Goal: Information Seeking & Learning: Learn about a topic

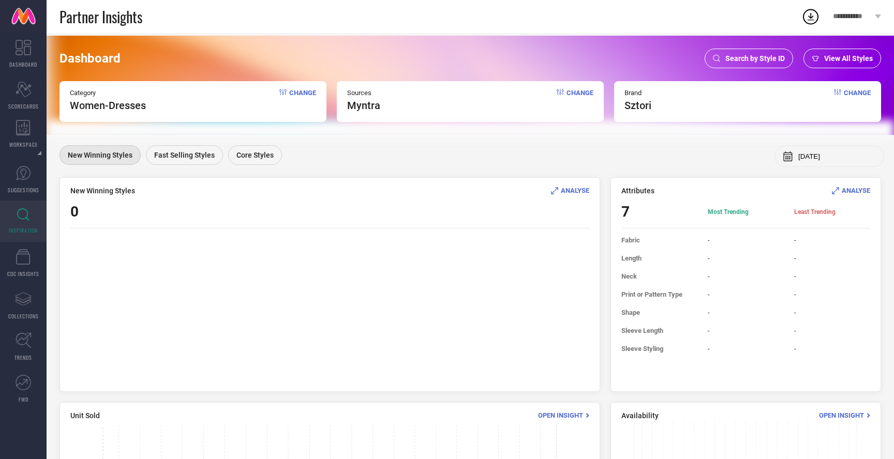
click at [746, 53] on div "Search by Style ID" at bounding box center [749, 59] width 88 height 20
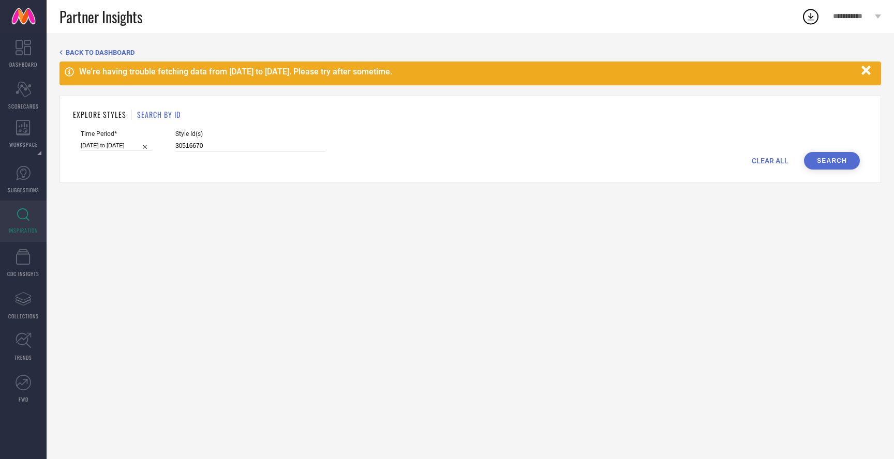
click at [163, 115] on h1 "SEARCH BY ID" at bounding box center [158, 114] width 43 height 11
click at [94, 110] on h1 "EXPLORE STYLES" at bounding box center [99, 114] width 53 height 11
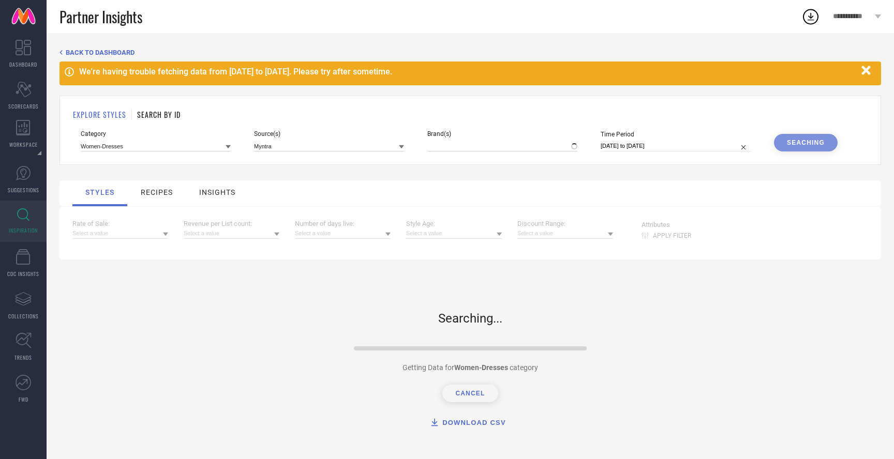
type input "SZTORI"
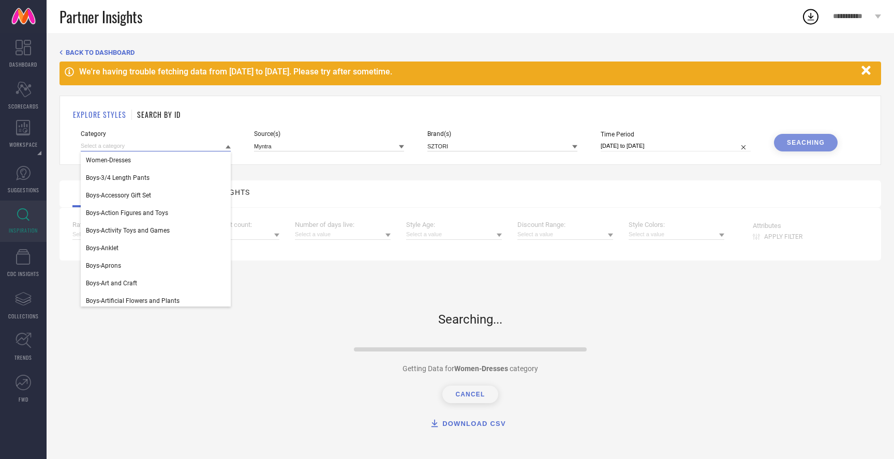
click at [193, 145] on input at bounding box center [156, 146] width 150 height 11
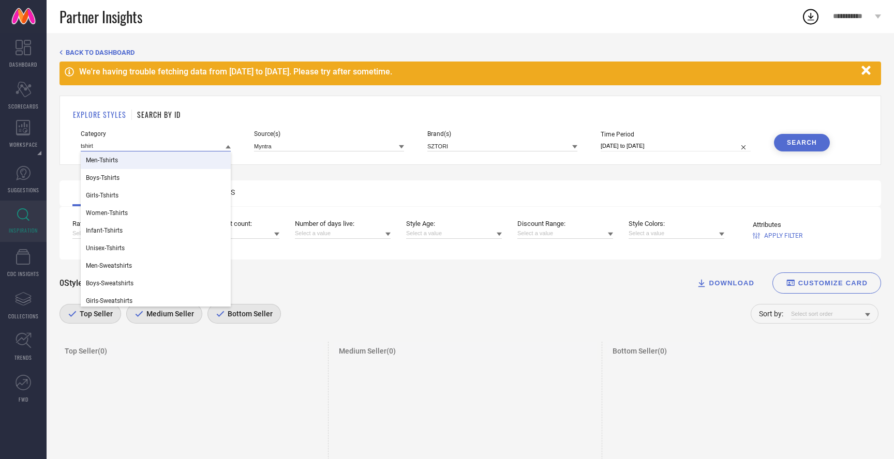
type input "tshirt"
click at [188, 162] on div "Men-Tshirts" at bounding box center [156, 161] width 150 height 18
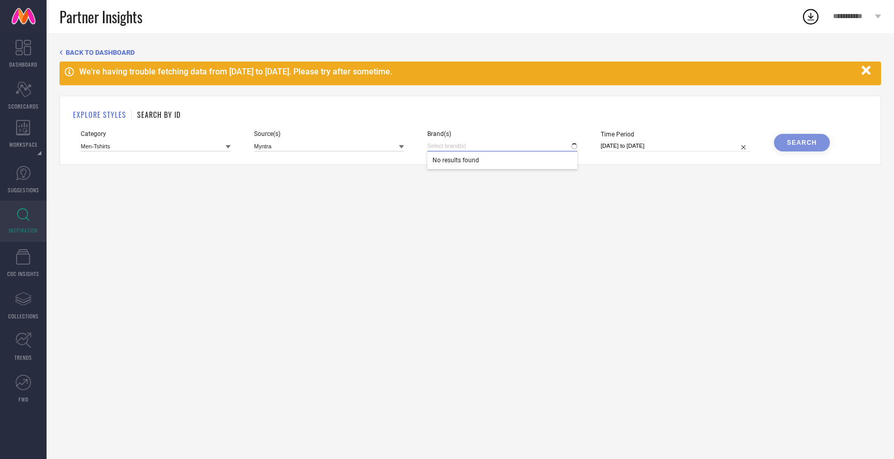
click at [466, 146] on input at bounding box center [502, 146] width 150 height 11
type input "insta"
click at [493, 183] on span "INSTAFAB PLUS" at bounding box center [474, 180] width 45 height 7
select select "7"
select select "2025"
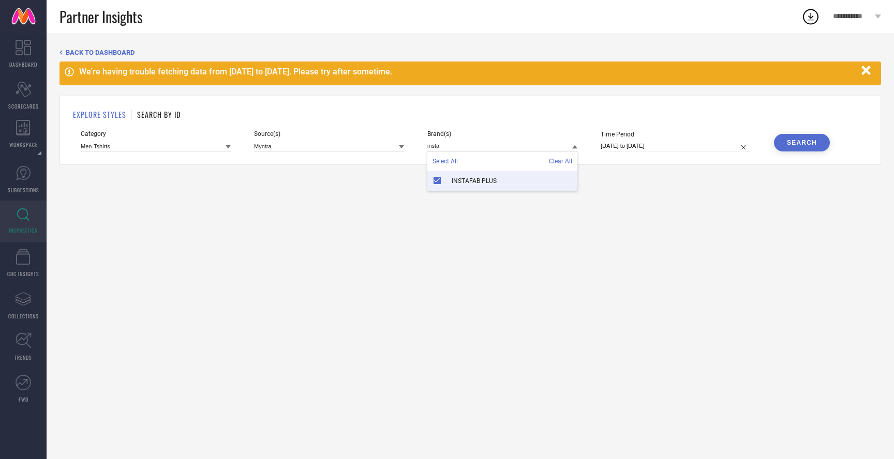
select select "8"
select select "2025"
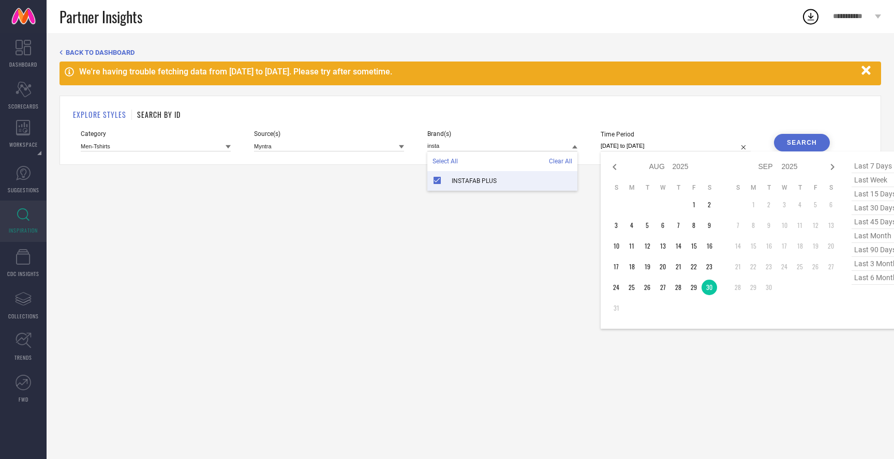
click at [664, 142] on input "[DATE] to [DATE]" at bounding box center [676, 146] width 150 height 11
click at [871, 255] on span "last 90 days" at bounding box center [877, 250] width 52 height 14
type input "[DATE] to [DATE]"
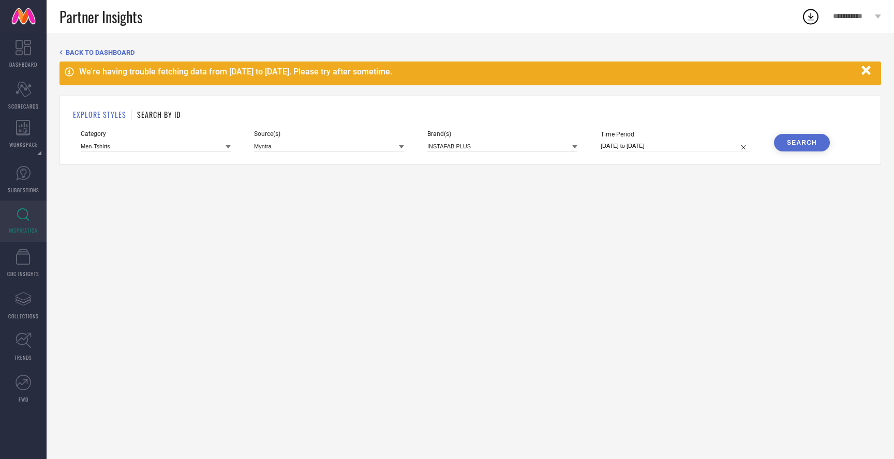
click at [794, 146] on div "Search" at bounding box center [802, 142] width 30 height 7
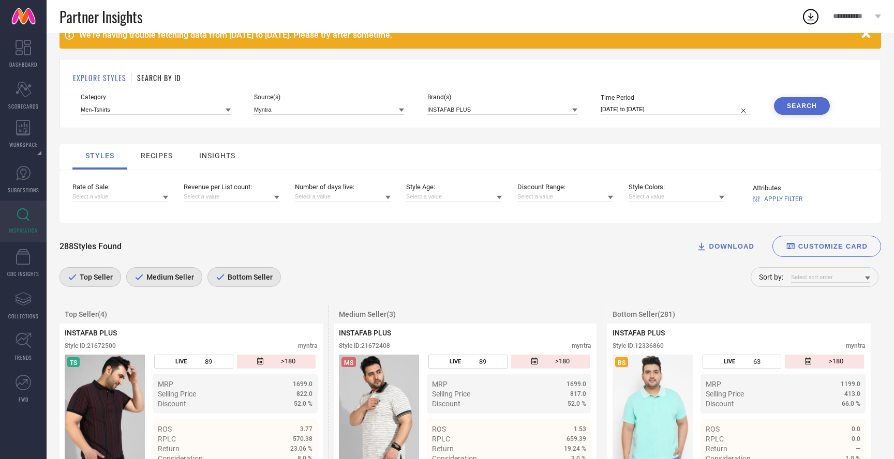
scroll to position [37, 0]
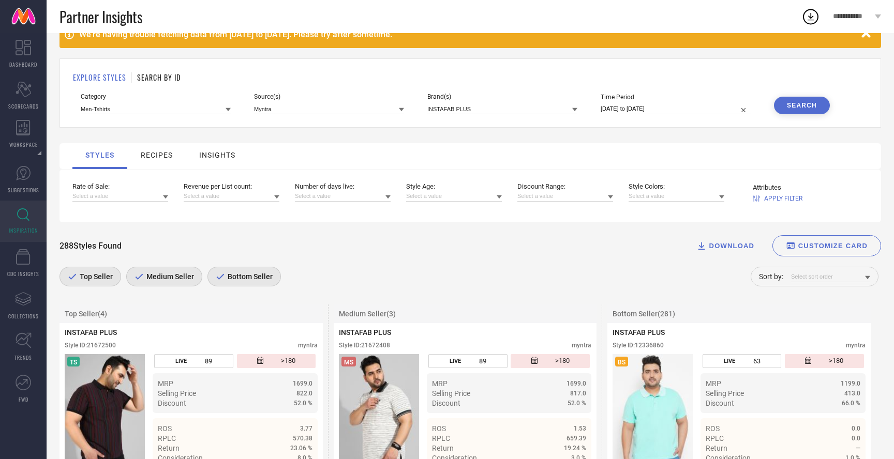
click at [176, 276] on span "Medium Seller" at bounding box center [169, 277] width 50 height 8
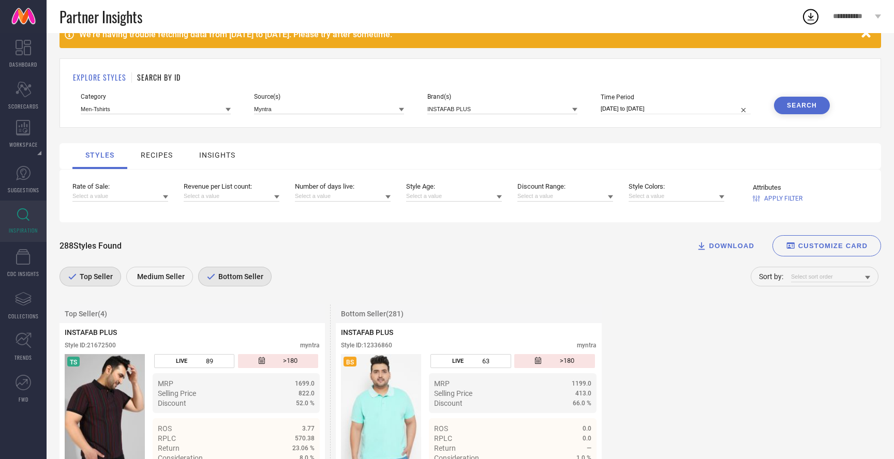
click at [230, 276] on span "Bottom Seller" at bounding box center [240, 277] width 48 height 8
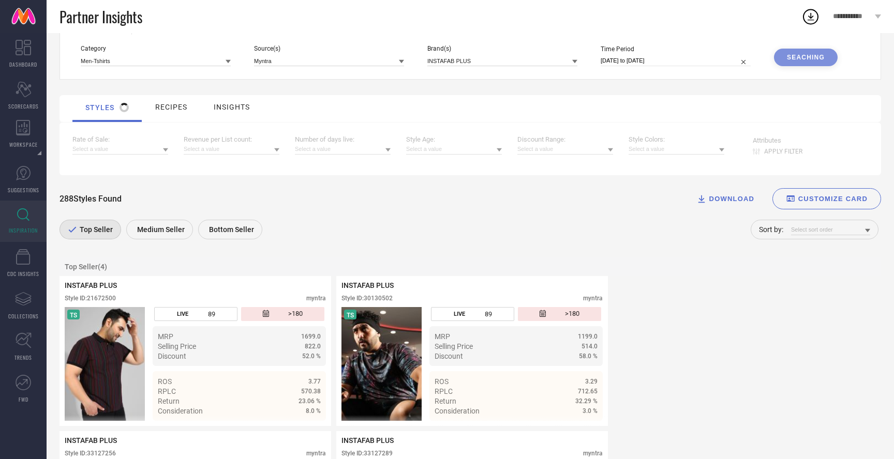
scroll to position [0, 0]
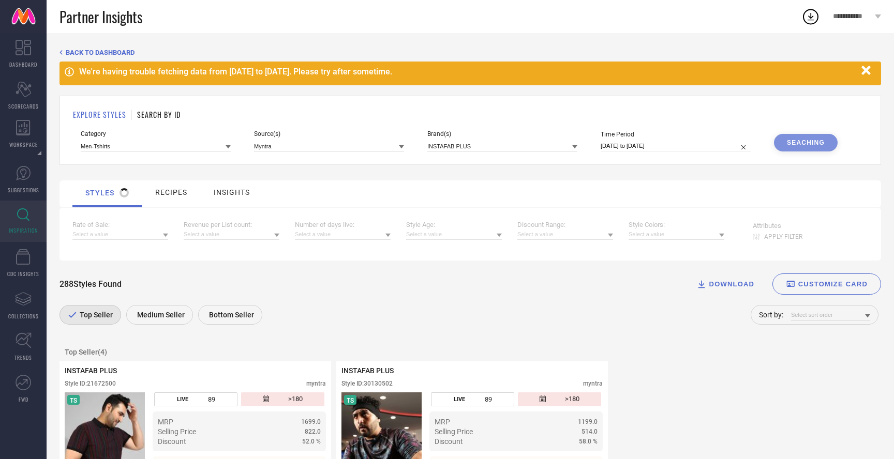
click at [164, 311] on div "Medium Seller" at bounding box center [159, 315] width 67 height 20
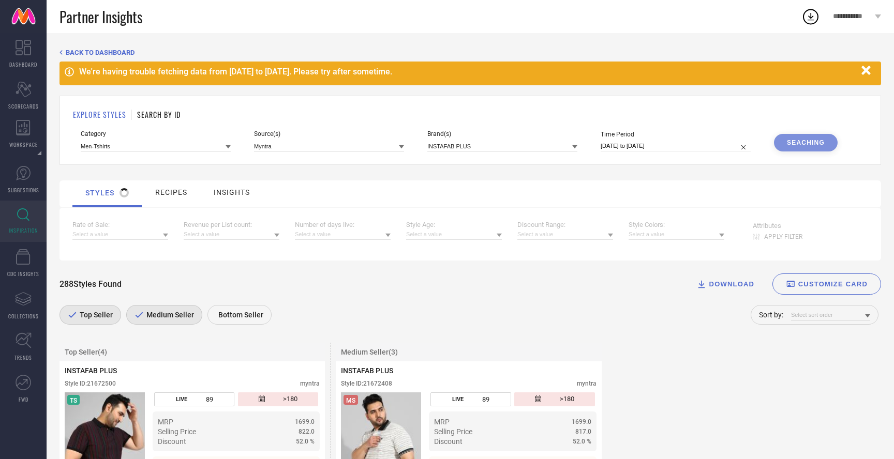
click at [218, 313] on span "Bottom Seller" at bounding box center [240, 315] width 48 height 8
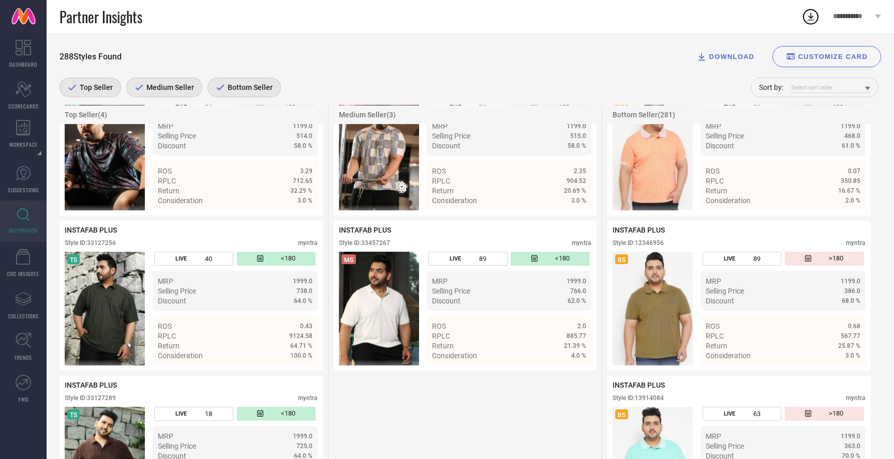
scroll to position [557, 0]
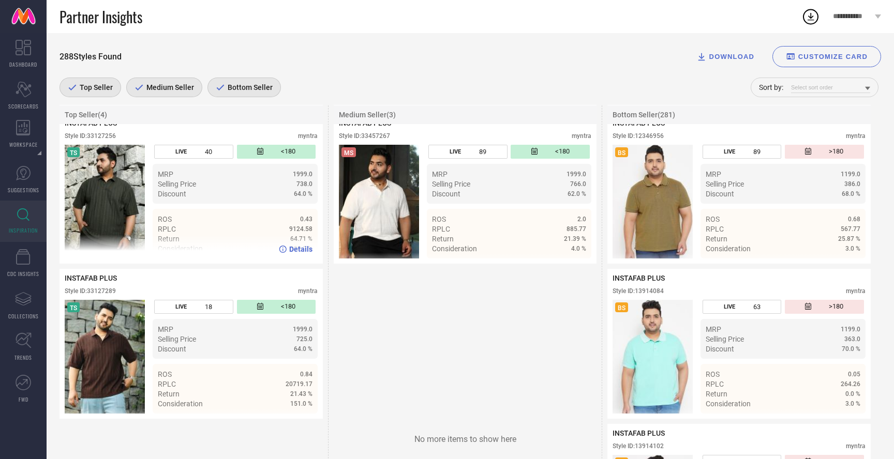
click at [129, 227] on img at bounding box center [105, 202] width 80 height 114
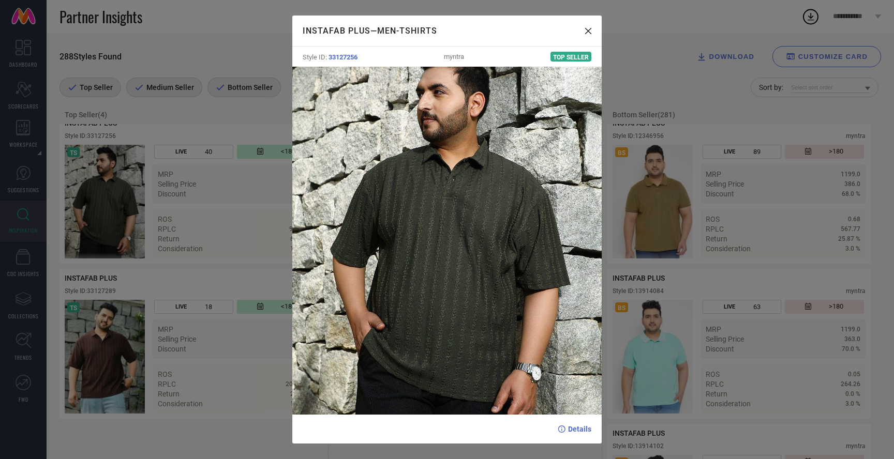
click at [744, 201] on div "INSTAFAB PLUS — Men-Tshirts Style ID: 33127256 myntra Top Seller Details" at bounding box center [447, 229] width 894 height 459
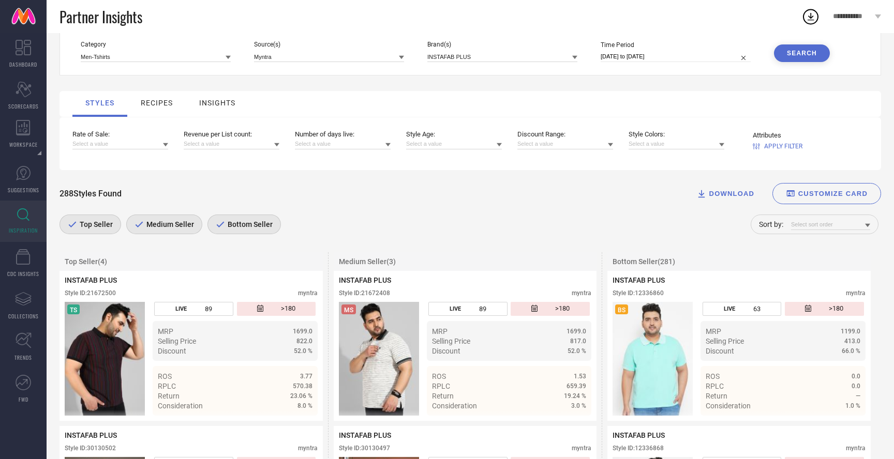
scroll to position [0, 0]
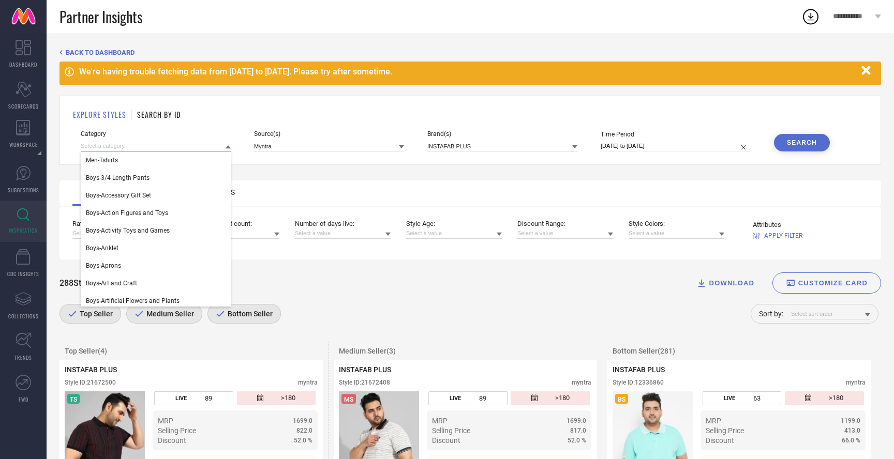
click at [118, 147] on input at bounding box center [156, 146] width 150 height 11
type input "shi"
click at [122, 179] on div "Men-Shirts" at bounding box center [156, 178] width 150 height 18
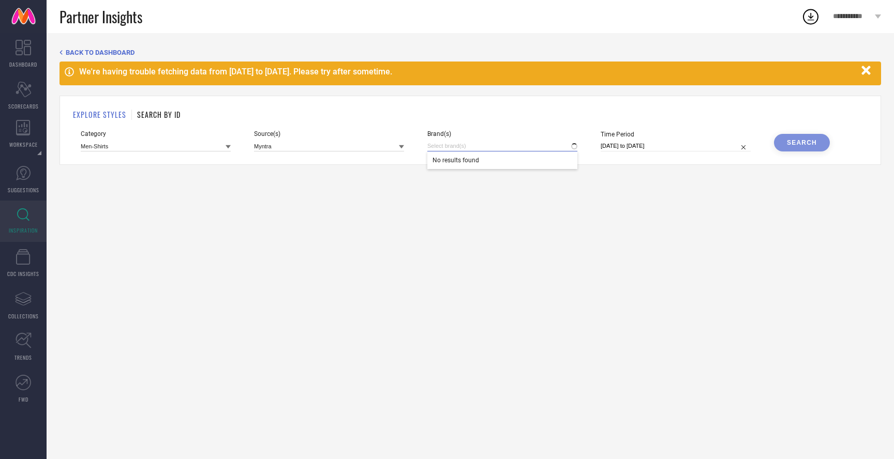
click at [481, 145] on input at bounding box center [502, 146] width 150 height 11
type input "insta"
click at [495, 193] on div "INSTAFAB PLUS" at bounding box center [502, 201] width 150 height 20
click at [792, 148] on button "Search" at bounding box center [802, 143] width 56 height 18
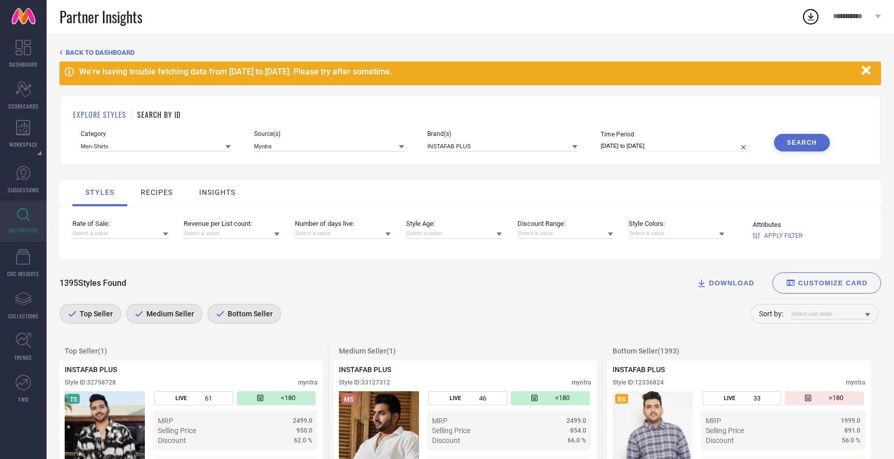
click at [695, 143] on input "[DATE] to [DATE]" at bounding box center [676, 146] width 150 height 11
select select "5"
select select "2025"
select select "6"
select select "2025"
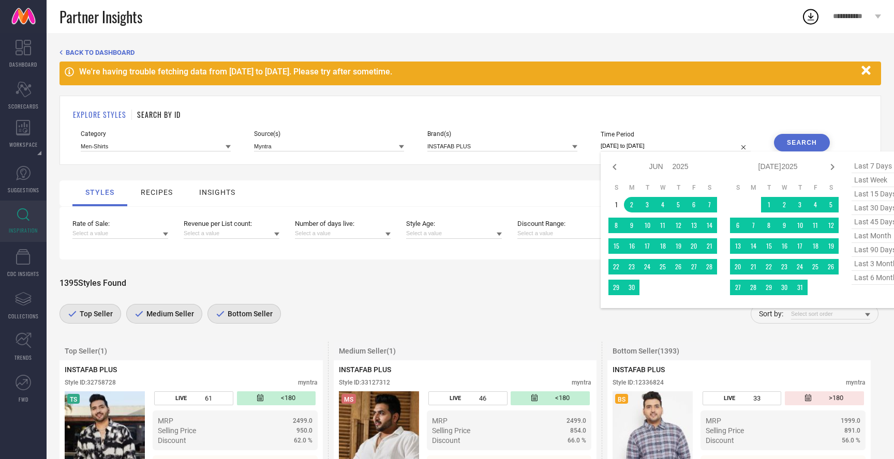
click at [865, 250] on span "last 90 days" at bounding box center [877, 250] width 52 height 14
type input "[DATE] to [DATE]"
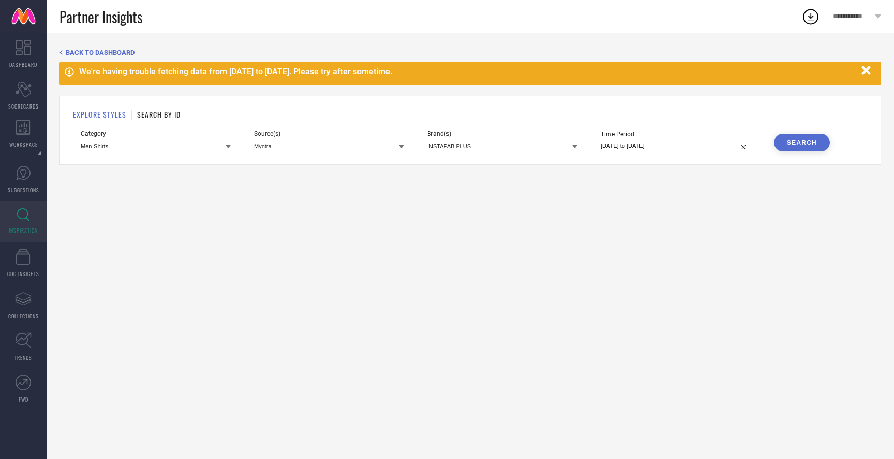
click at [680, 146] on input "[DATE] to [DATE]" at bounding box center [676, 146] width 150 height 11
select select "5"
select select "2025"
select select "6"
select select "2025"
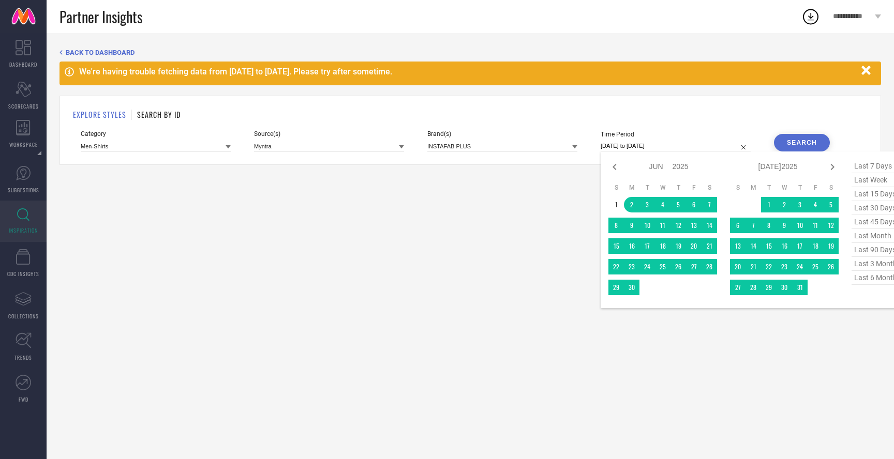
click at [873, 279] on span "last 6 months" at bounding box center [877, 278] width 52 height 14
type input "[DATE] to [DATE]"
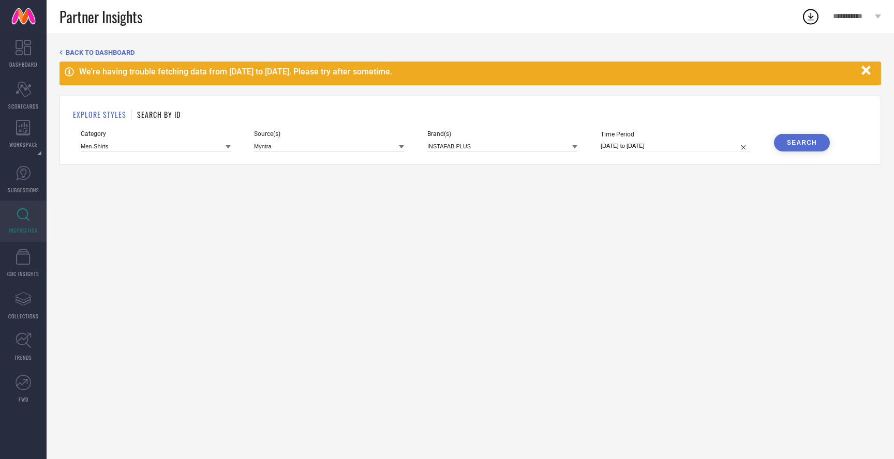
click at [792, 140] on div "Search" at bounding box center [802, 142] width 30 height 7
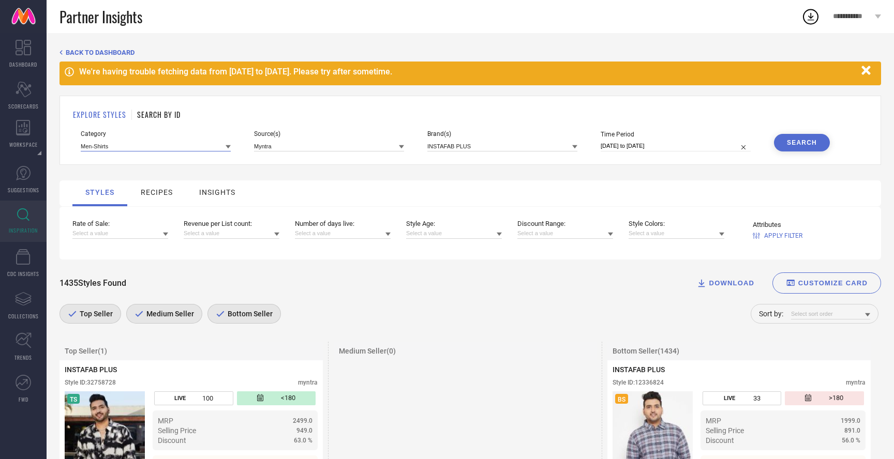
click at [121, 145] on input at bounding box center [156, 146] width 150 height 11
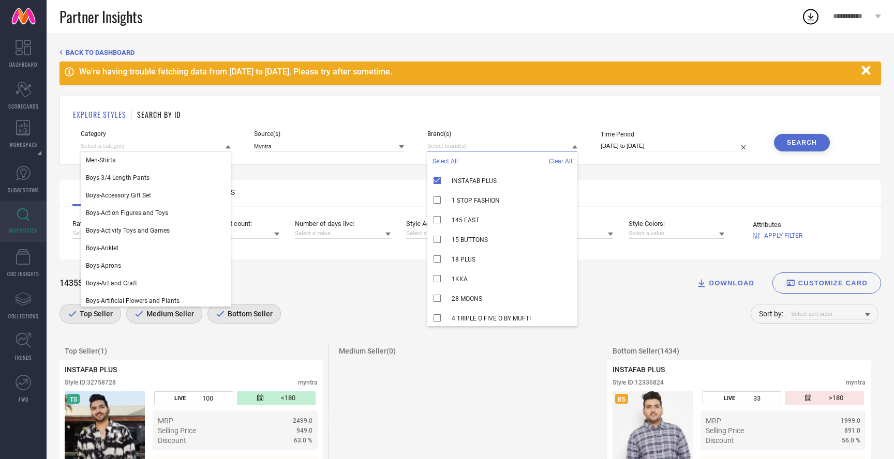
click at [446, 146] on input at bounding box center [502, 146] width 150 height 11
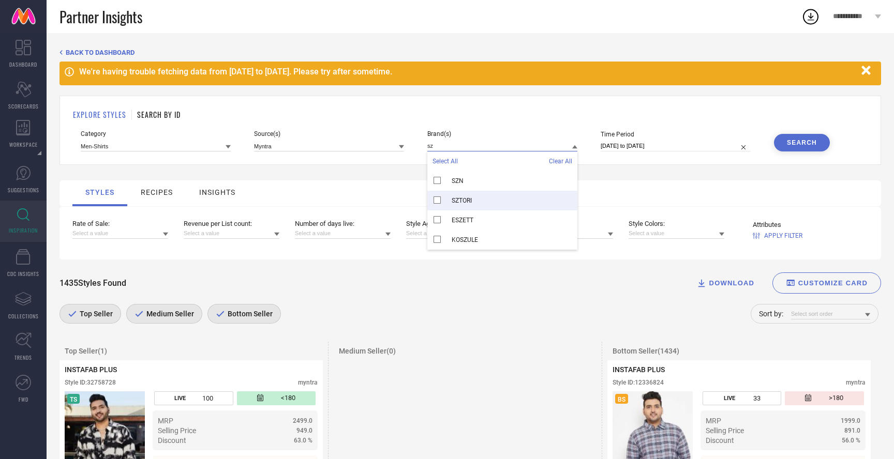
type input "sz"
click at [451, 200] on div "SZTORI" at bounding box center [502, 201] width 150 height 20
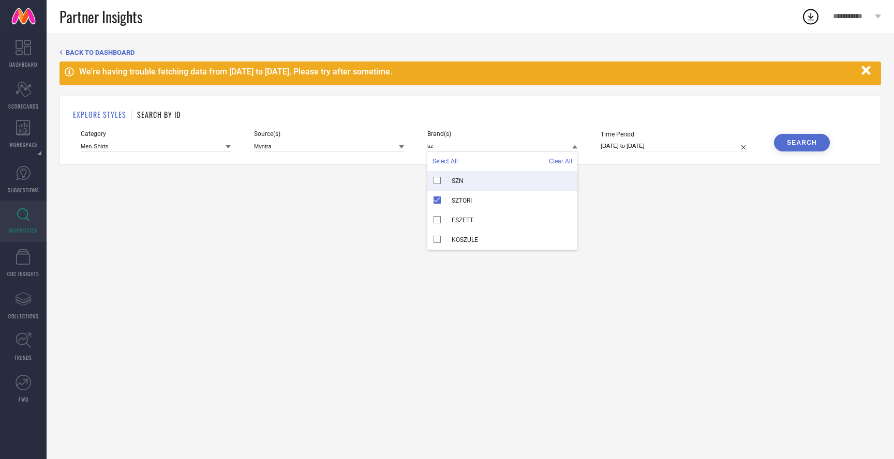
click at [561, 160] on span "Clear All" at bounding box center [560, 161] width 23 height 7
click at [443, 198] on div "SZTORI" at bounding box center [502, 201] width 150 height 20
click at [465, 196] on div "SZTORI" at bounding box center [502, 201] width 150 height 20
click at [626, 209] on div "BACK TO DASHBOARD We're having trouble fetching data from [DATE] to [DATE]. Ple…" at bounding box center [470, 246] width 847 height 426
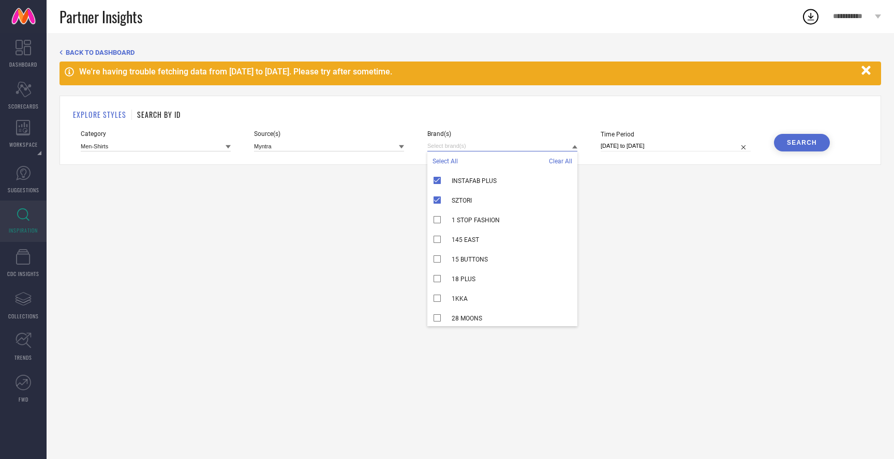
click at [501, 146] on input at bounding box center [502, 146] width 150 height 11
click at [438, 182] on div "INSTAFAB PLUS" at bounding box center [502, 181] width 150 height 20
click at [701, 207] on div "BACK TO DASHBOARD We're having trouble fetching data from [DATE] to [DATE]. Ple…" at bounding box center [470, 246] width 847 height 426
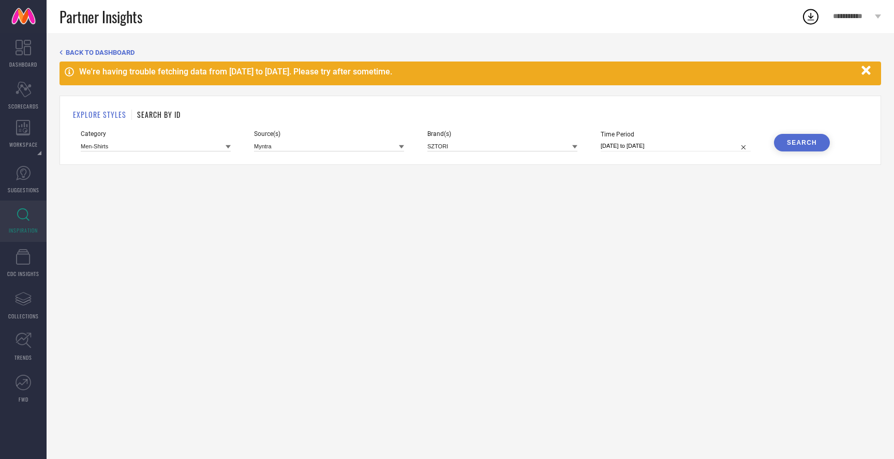
click at [807, 139] on div "Search" at bounding box center [802, 142] width 30 height 7
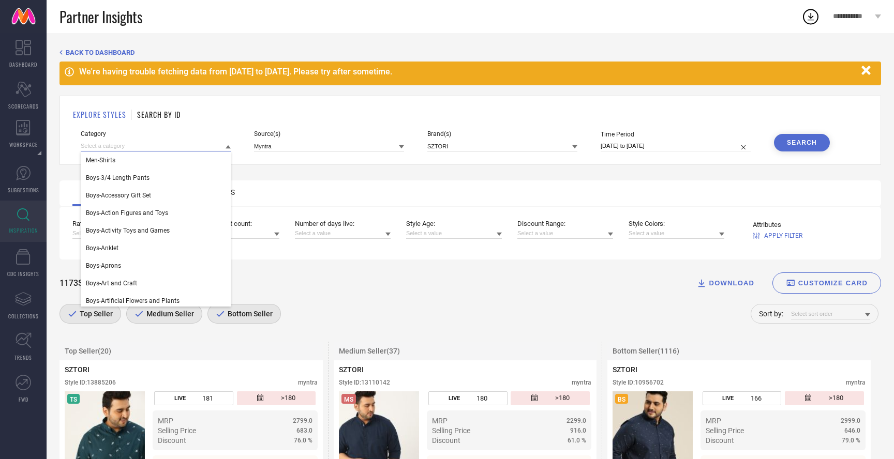
click at [153, 145] on input at bounding box center [156, 146] width 150 height 11
type input "tshirt"
click at [156, 160] on div "Men-Tshirts" at bounding box center [156, 161] width 150 height 18
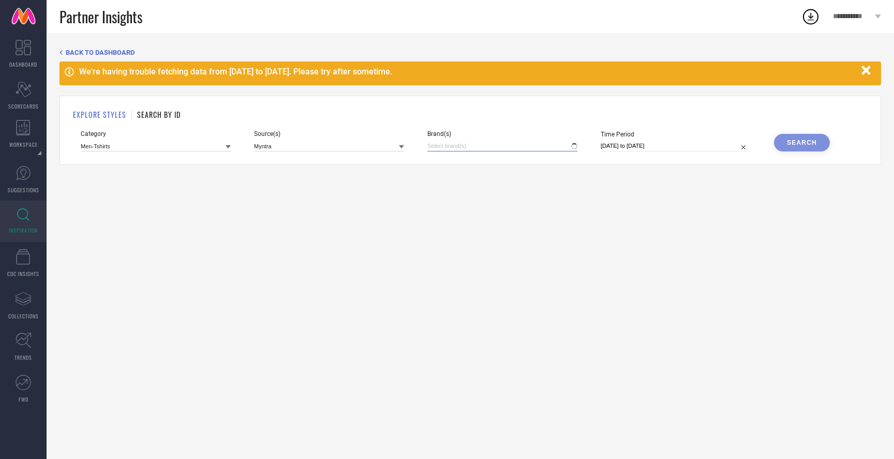
click at [457, 148] on input at bounding box center [502, 146] width 150 height 11
type input "szt"
click at [480, 149] on input "szt" at bounding box center [502, 146] width 150 height 11
click at [464, 177] on span "SZTORI" at bounding box center [462, 180] width 20 height 7
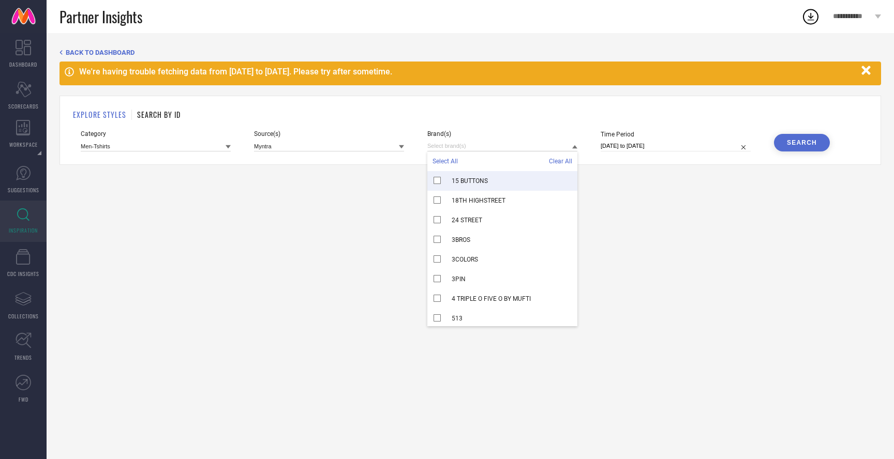
click at [790, 146] on div "Search" at bounding box center [802, 142] width 30 height 7
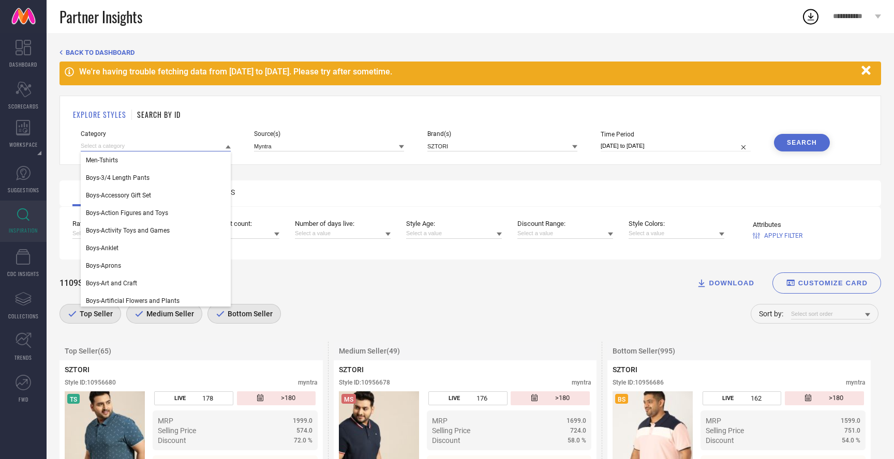
click at [159, 144] on input at bounding box center [156, 146] width 150 height 11
type input "dress"
click at [117, 209] on div "Women-Dresses" at bounding box center [156, 213] width 150 height 18
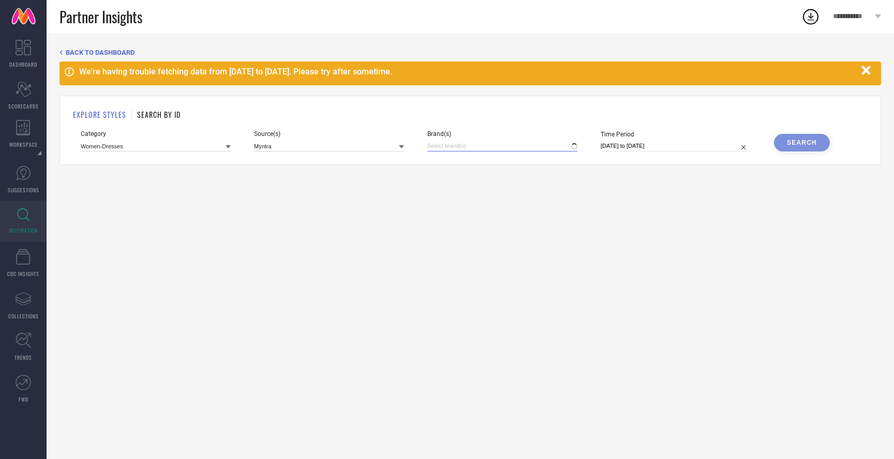
click at [460, 145] on input at bounding box center [502, 146] width 150 height 11
type input "rebel"
click at [484, 180] on span "THEREBELINME" at bounding box center [474, 180] width 44 height 7
click at [801, 144] on div "Search" at bounding box center [802, 142] width 30 height 7
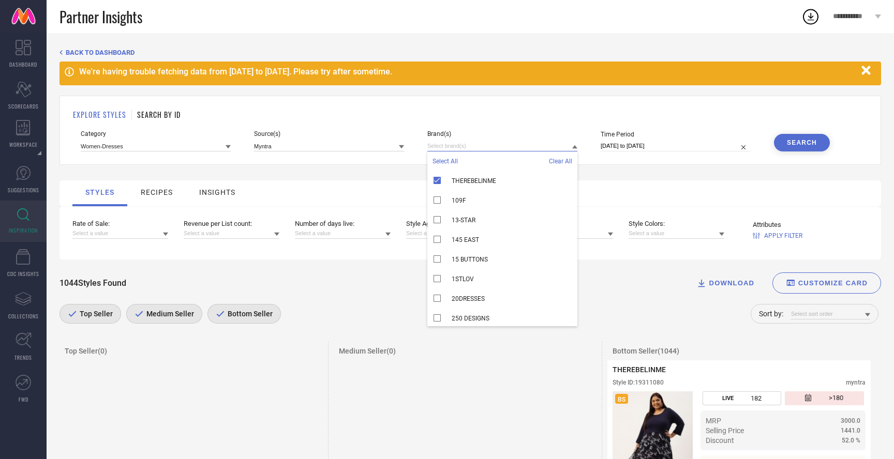
click at [474, 147] on input at bounding box center [502, 146] width 150 height 11
click at [435, 179] on div "THEREBELINME" at bounding box center [502, 181] width 150 height 20
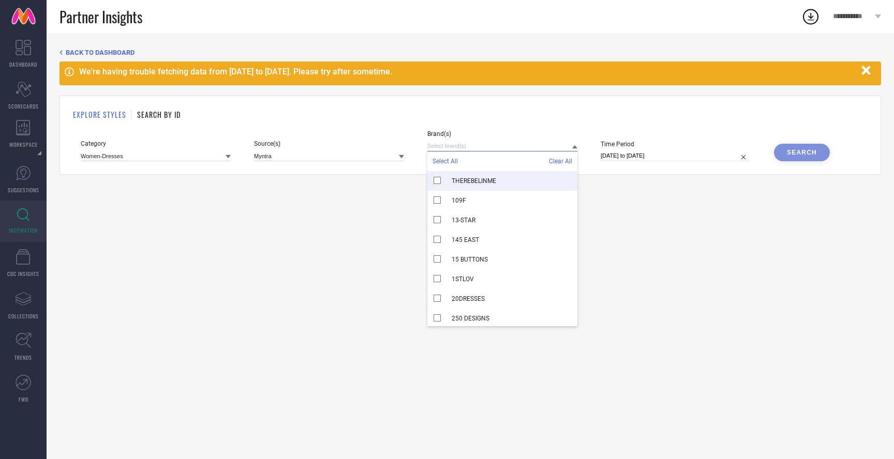
click at [456, 144] on input at bounding box center [502, 146] width 150 height 11
type input "plus"
click at [477, 177] on div "PLUSS" at bounding box center [502, 181] width 150 height 20
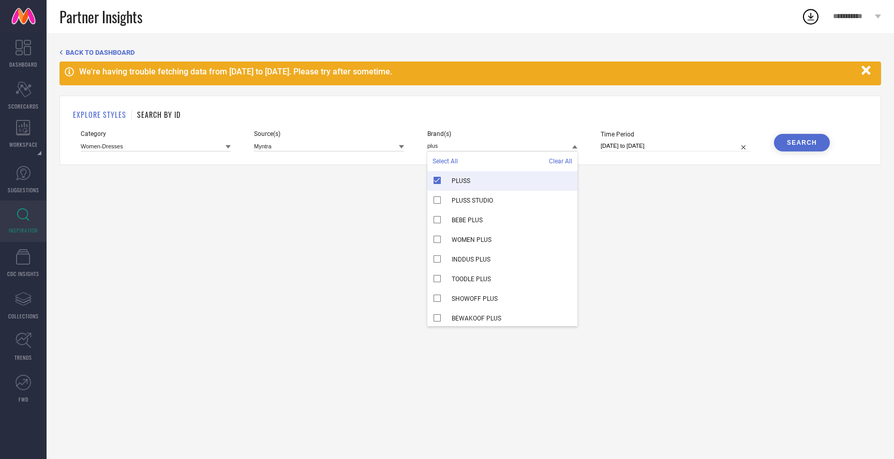
click at [805, 148] on button "Search" at bounding box center [802, 143] width 56 height 18
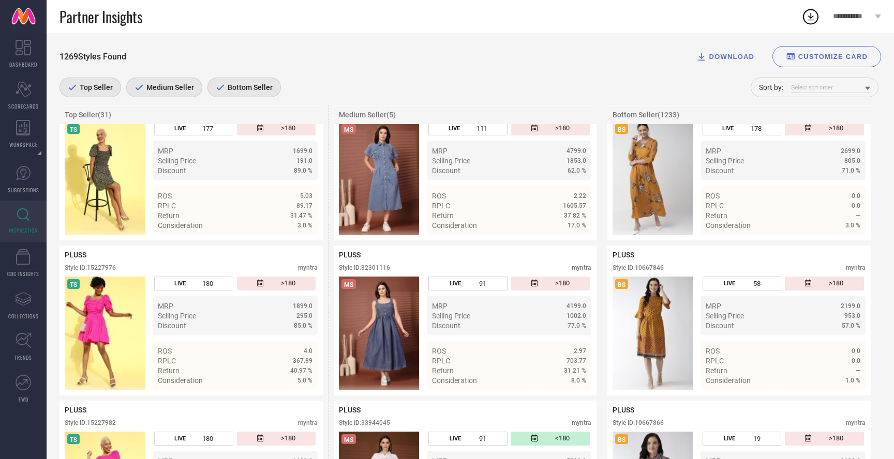
scroll to position [595, 0]
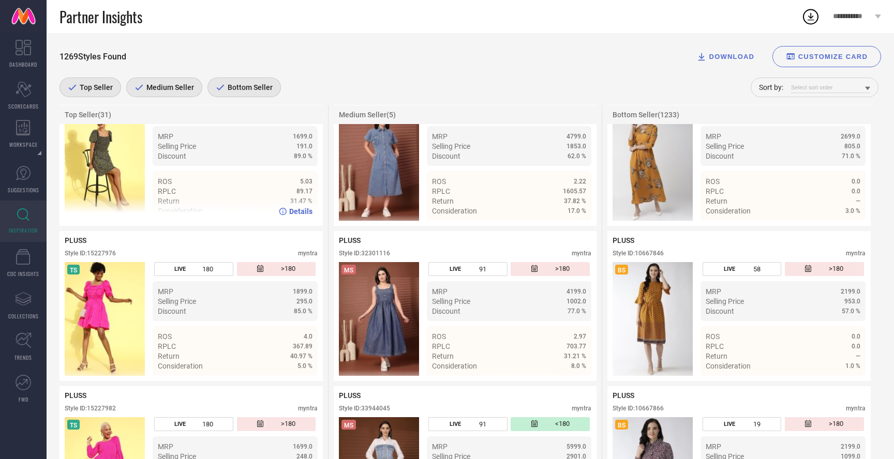
click at [111, 167] on img at bounding box center [105, 164] width 80 height 114
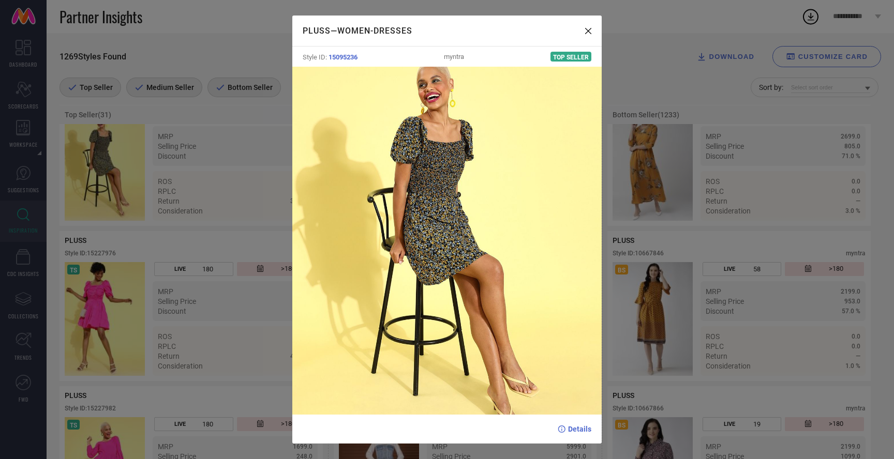
click at [680, 189] on div "PLUSS — Women-Dresses Style ID: 15095236 myntra Top Seller Details" at bounding box center [447, 229] width 894 height 459
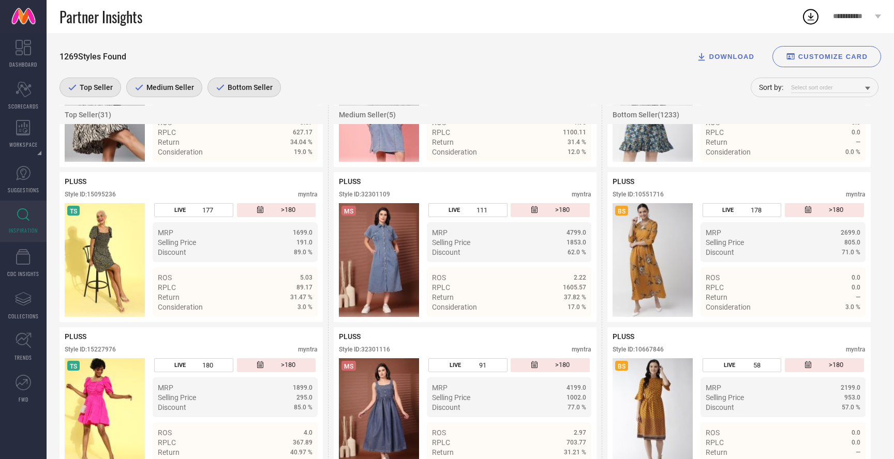
scroll to position [0, 0]
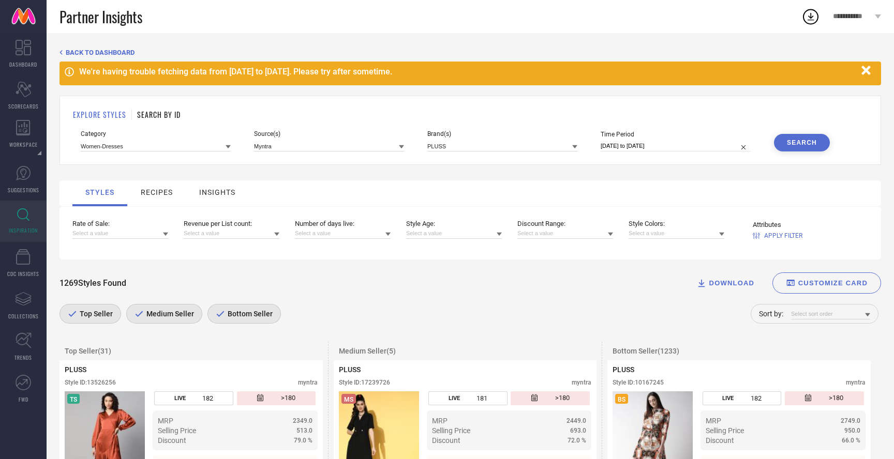
click at [157, 152] on div "EXPLORE STYLES SEARCH BY ID Category Women-Dresses Source(s) Myntra Brand(s) PL…" at bounding box center [469, 130] width 821 height 69
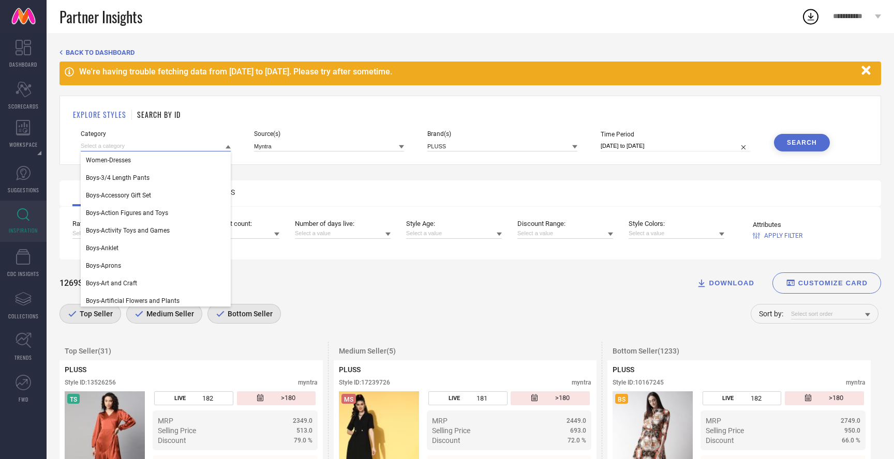
click at [159, 144] on input at bounding box center [156, 146] width 150 height 11
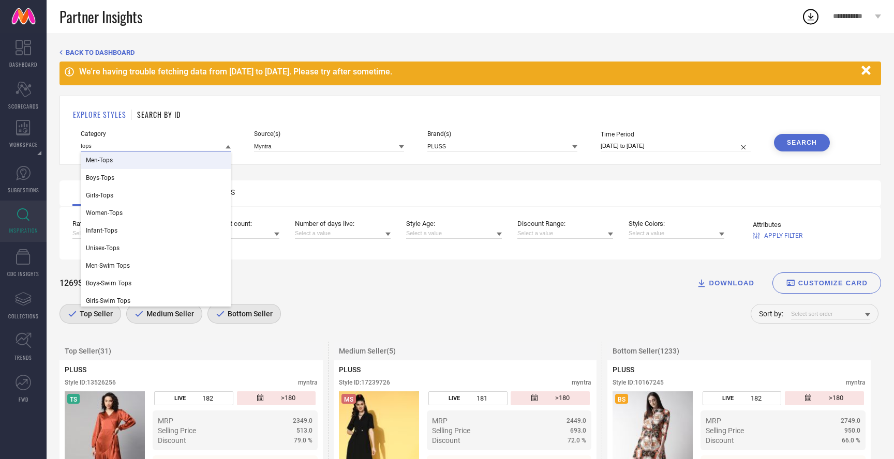
type input "tops"
click at [139, 165] on div "Men-Tops" at bounding box center [156, 161] width 150 height 18
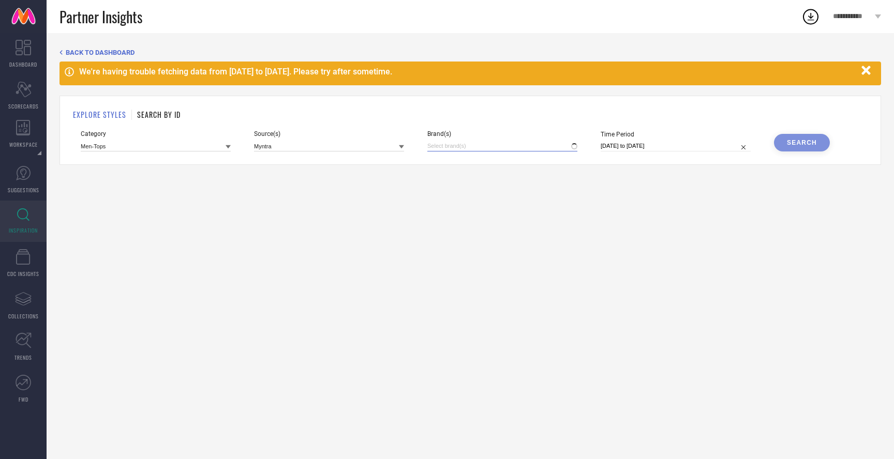
click at [462, 151] on input at bounding box center [502, 146] width 150 height 11
type input "plus"
click at [509, 138] on div "Brand(s) plus No results found" at bounding box center [502, 140] width 150 height 21
click at [503, 199] on div "BACK TO DASHBOARD We're having trouble fetching data from [DATE] to [DATE]. Ple…" at bounding box center [470, 246] width 847 height 426
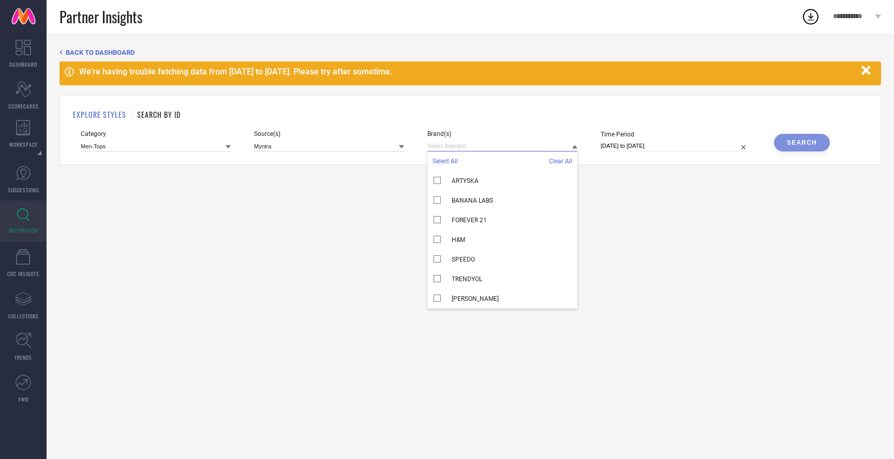
click at [502, 150] on input at bounding box center [502, 146] width 150 height 11
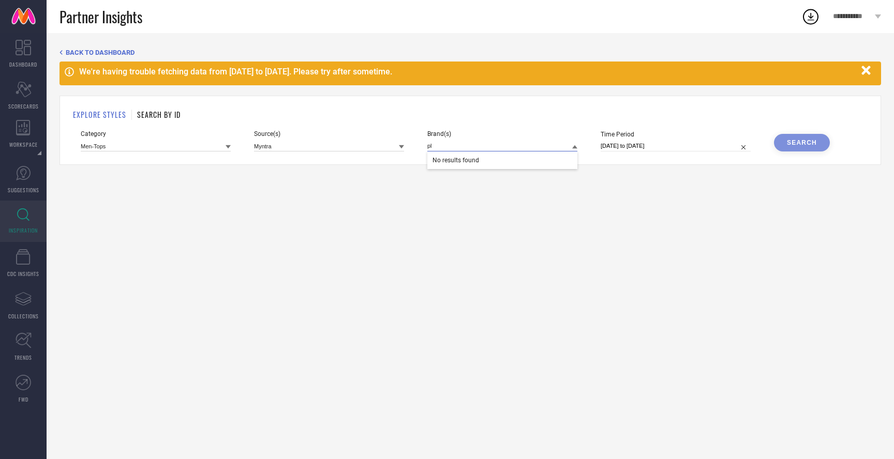
type input "p"
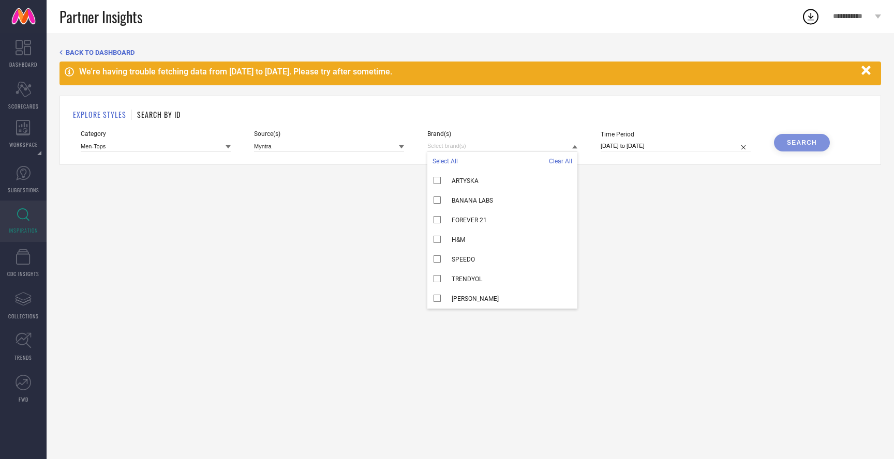
click at [554, 163] on span "Clear All" at bounding box center [560, 161] width 23 height 7
click at [457, 146] on input at bounding box center [502, 146] width 150 height 11
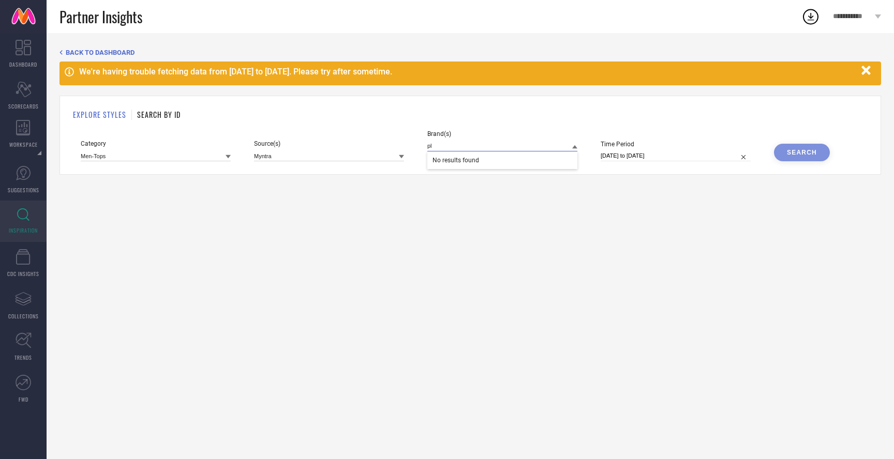
type input "p"
type input "the"
click at [405, 225] on div "BACK TO DASHBOARD We're having trouble fetching data from [DATE] to [DATE]. Ple…" at bounding box center [470, 246] width 847 height 426
click at [138, 157] on input at bounding box center [156, 156] width 150 height 11
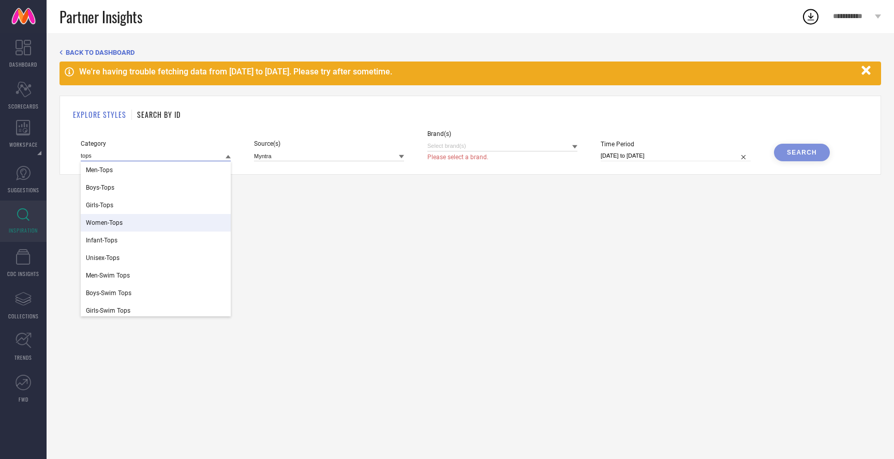
type input "tops"
click at [111, 221] on span "Women-Tops" at bounding box center [104, 222] width 37 height 7
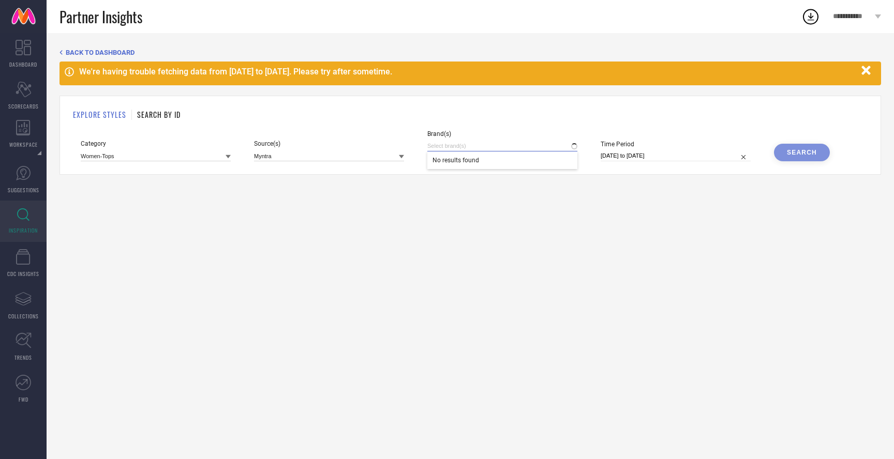
click at [464, 144] on input at bounding box center [502, 146] width 150 height 11
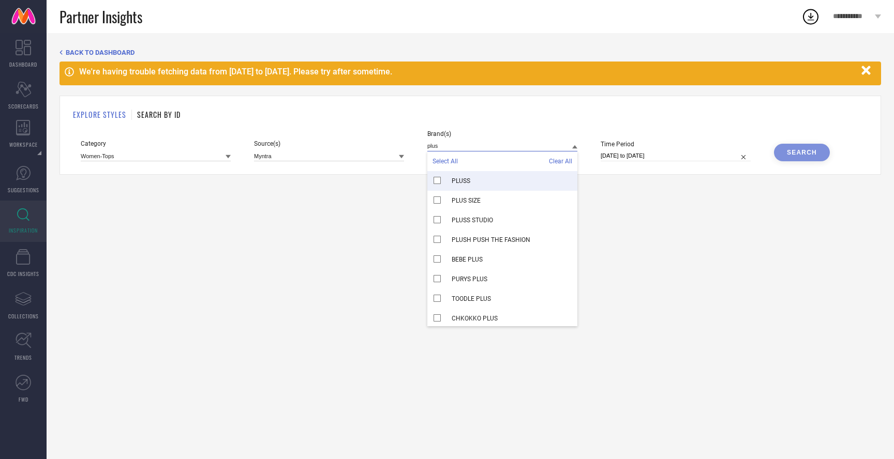
type input "plus"
click at [486, 183] on div "PLUSS" at bounding box center [502, 181] width 150 height 20
click at [804, 146] on div "Search" at bounding box center [802, 142] width 30 height 7
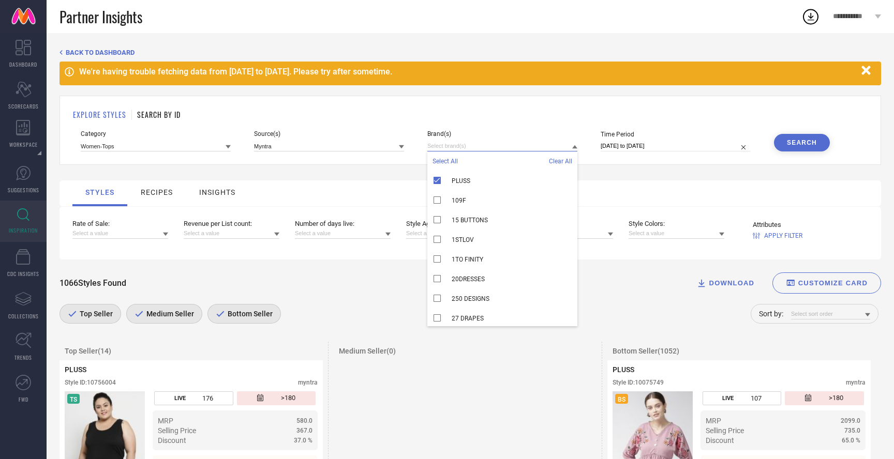
click at [458, 141] on input at bounding box center [502, 146] width 150 height 11
click at [443, 182] on div "PLUSS" at bounding box center [502, 181] width 150 height 20
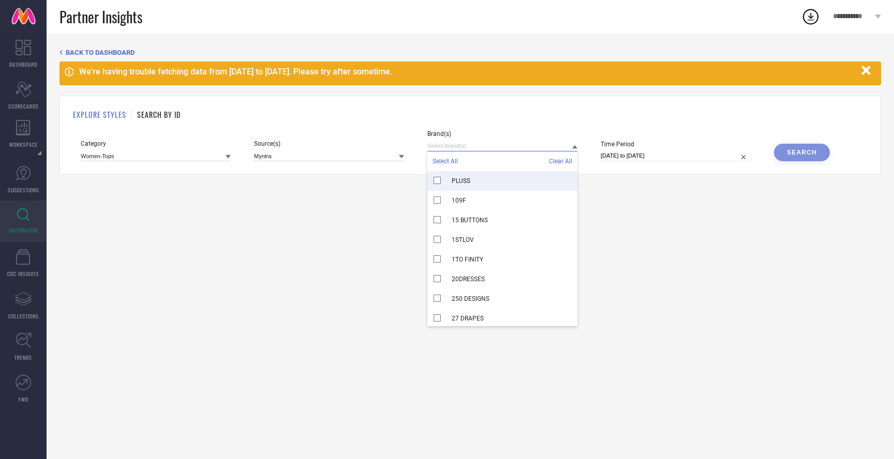
click at [448, 142] on input at bounding box center [502, 146] width 150 height 11
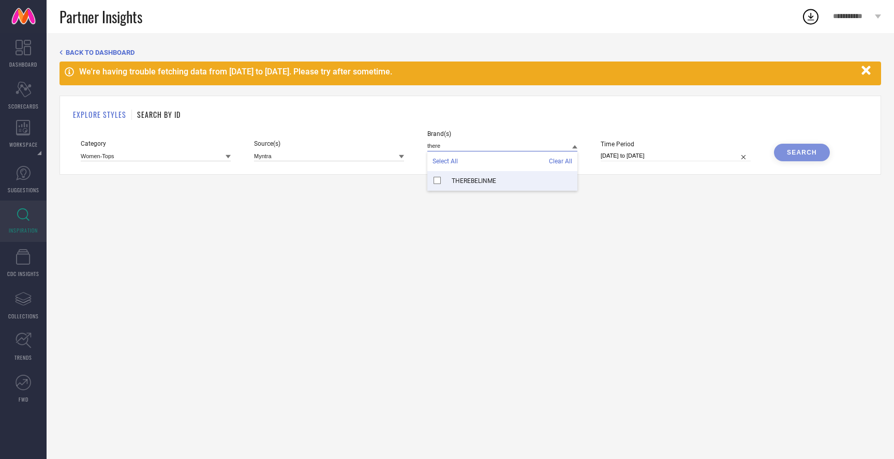
type input "there"
click at [454, 184] on span "THEREBELINME" at bounding box center [474, 180] width 44 height 7
click at [797, 138] on button "Search" at bounding box center [802, 143] width 56 height 18
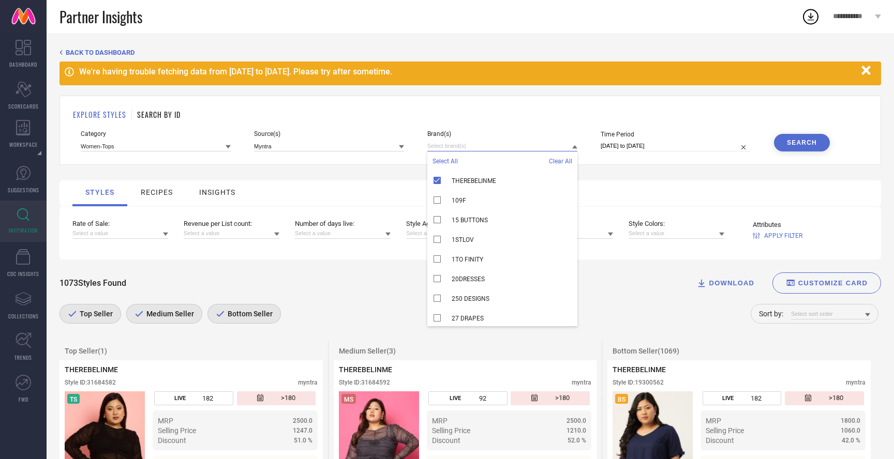
click at [452, 144] on input at bounding box center [502, 146] width 150 height 11
click at [430, 182] on div "THEREBELINME" at bounding box center [502, 181] width 150 height 20
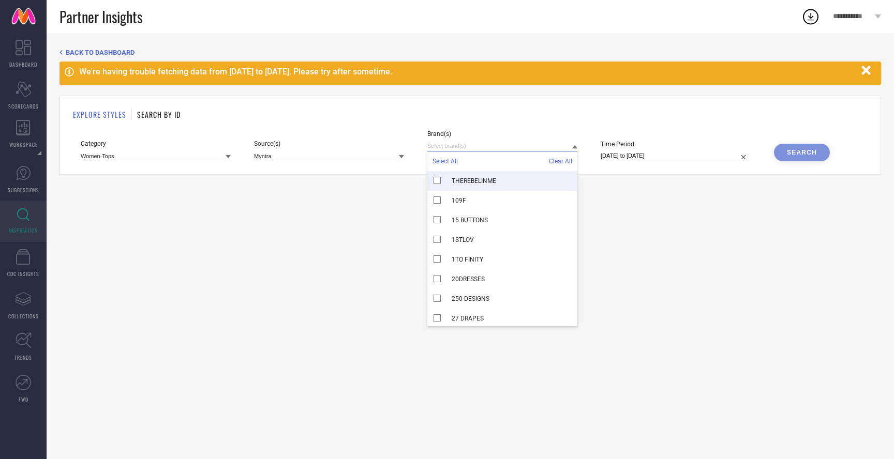
click at [458, 144] on input at bounding box center [502, 146] width 150 height 11
type input "plus"
click at [478, 198] on span "PLUS SIZE" at bounding box center [466, 200] width 29 height 7
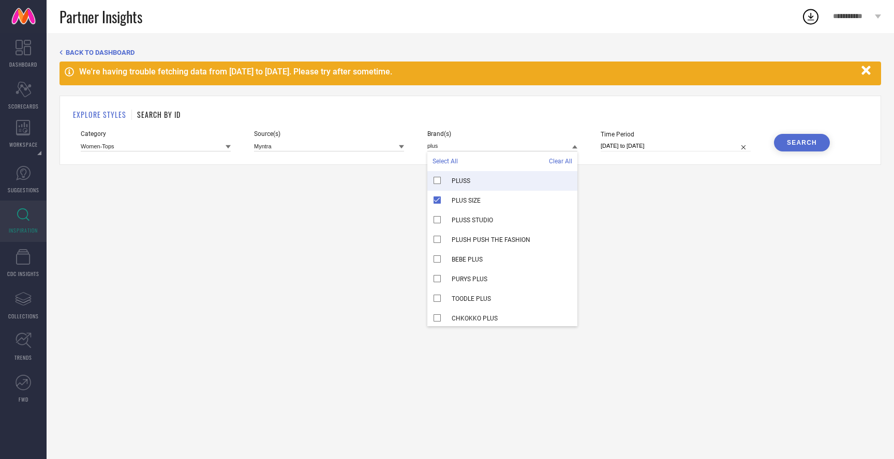
click at [805, 143] on div "Search" at bounding box center [802, 142] width 30 height 7
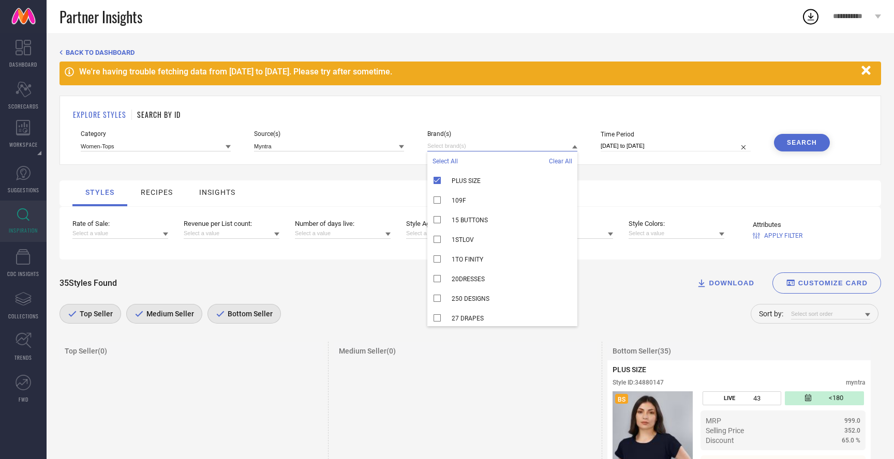
click at [458, 146] on input at bounding box center [502, 146] width 150 height 11
click at [438, 175] on div "PLUS SIZE" at bounding box center [502, 181] width 150 height 20
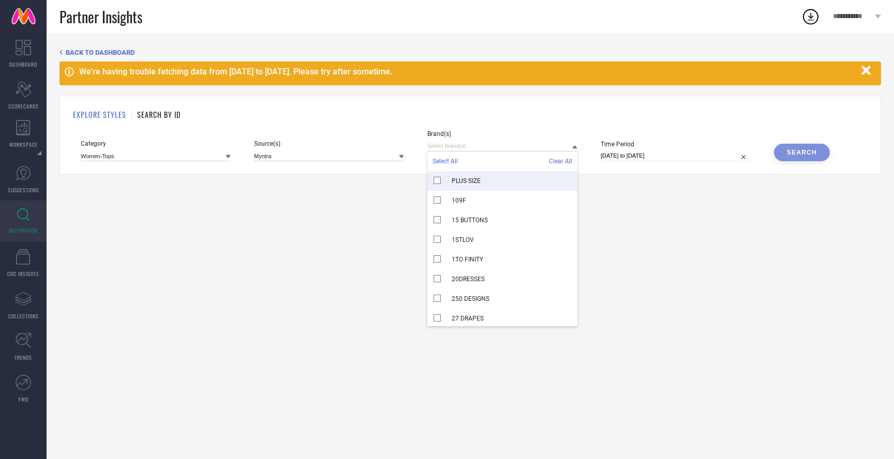
click at [459, 139] on div "Brand(s) Select All Clear All PLUS SIZE 109F 15 BUTTONS 1STLOV 1TO FINITY 20DRE…" at bounding box center [502, 145] width 150 height 31
click at [459, 144] on input at bounding box center [502, 146] width 150 height 11
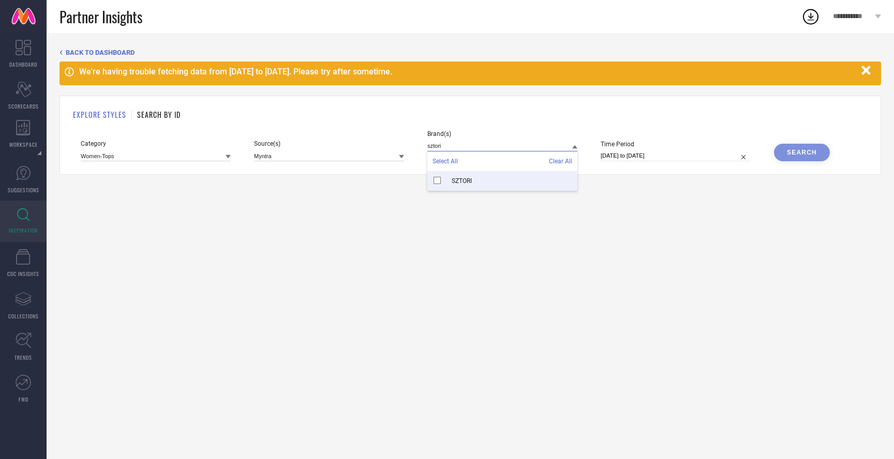
type input "sztori"
click at [461, 187] on div "SZTORI" at bounding box center [502, 181] width 150 height 20
click at [800, 147] on button "Search" at bounding box center [802, 143] width 56 height 18
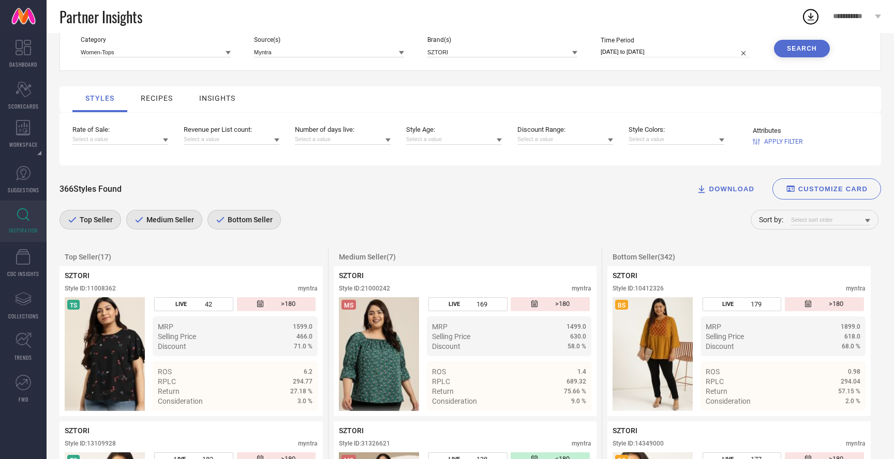
scroll to position [93, 0]
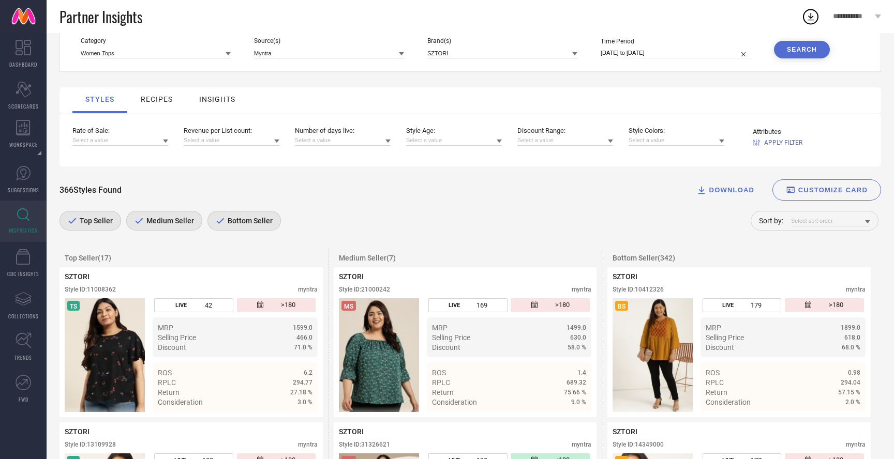
click at [495, 190] on div "366 Styles Found DOWNLOAD CUSTOMIZE CARD" at bounding box center [469, 189] width 821 height 21
